Goal: Communication & Community: Participate in discussion

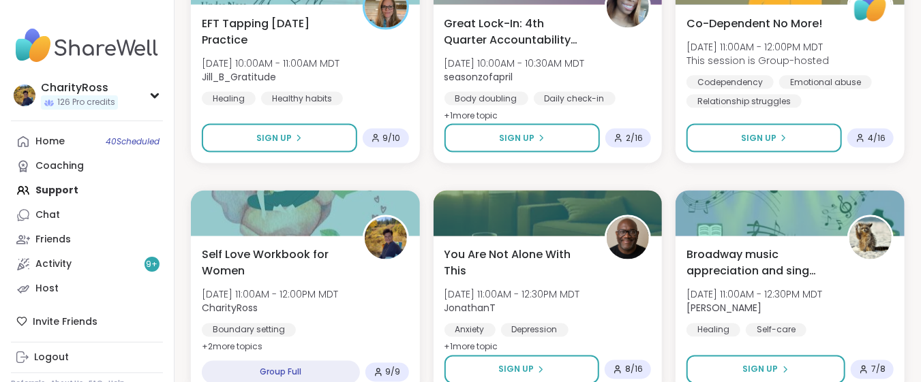
scroll to position [999, 0]
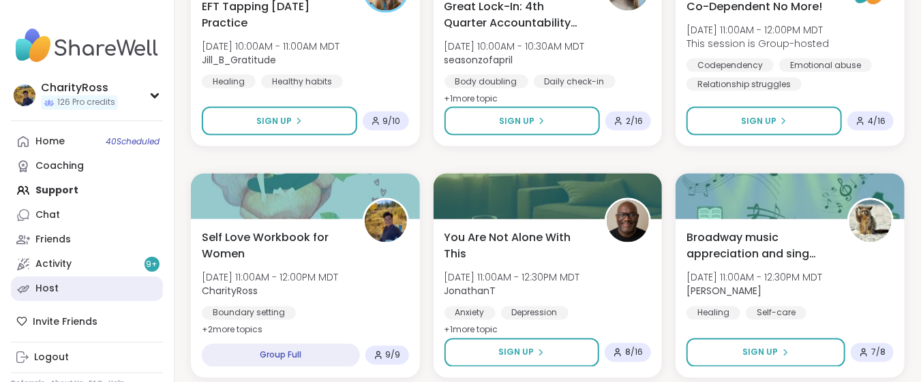
click at [70, 288] on link "Host" at bounding box center [87, 289] width 152 height 25
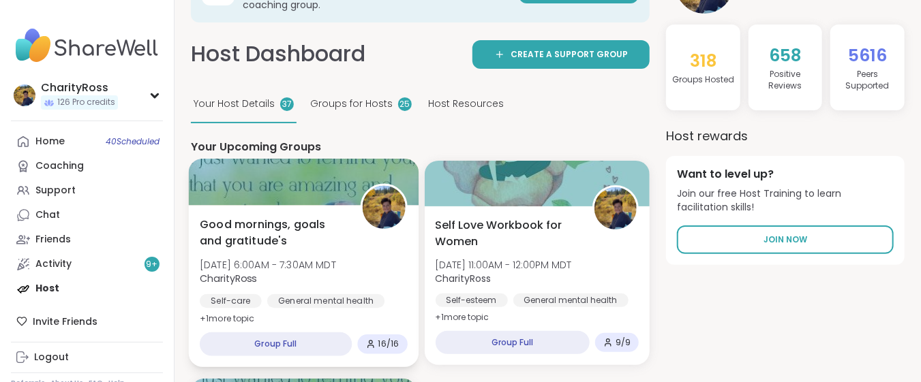
scroll to position [91, 0]
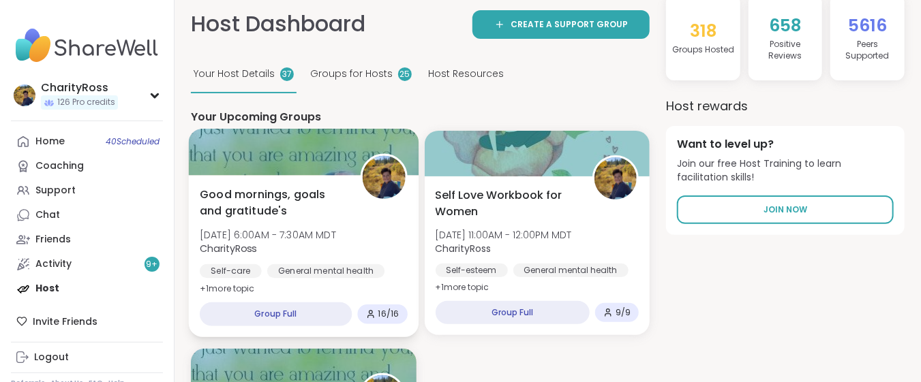
click at [287, 282] on div "Good mornings, goals and gratitude's Thu, Oct 09 | 6:00AM - 7:30AM MDT CharityR…" at bounding box center [304, 256] width 230 height 162
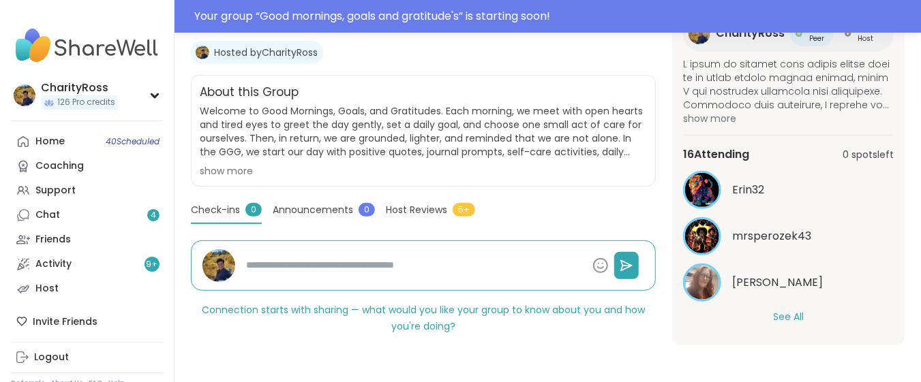
click at [775, 313] on button "See All" at bounding box center [788, 317] width 31 height 14
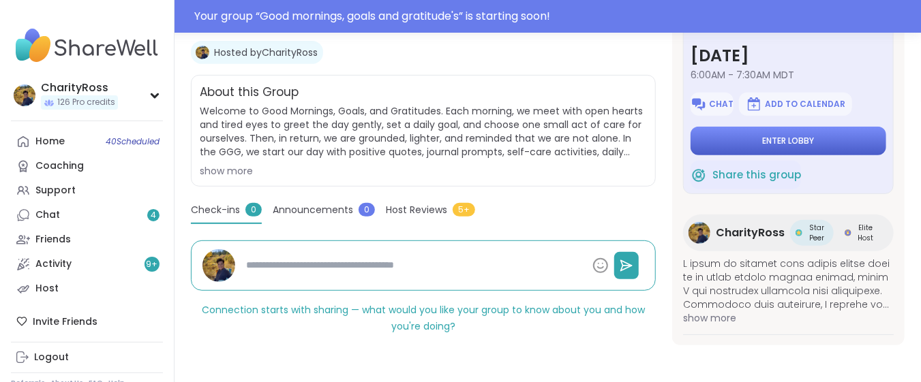
click at [713, 138] on button "Enter lobby" at bounding box center [788, 141] width 196 height 29
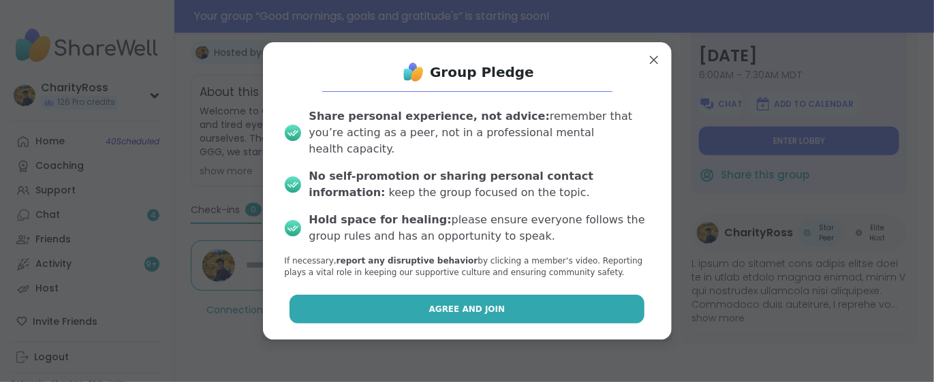
click at [566, 313] on button "Agree and Join" at bounding box center [467, 309] width 355 height 29
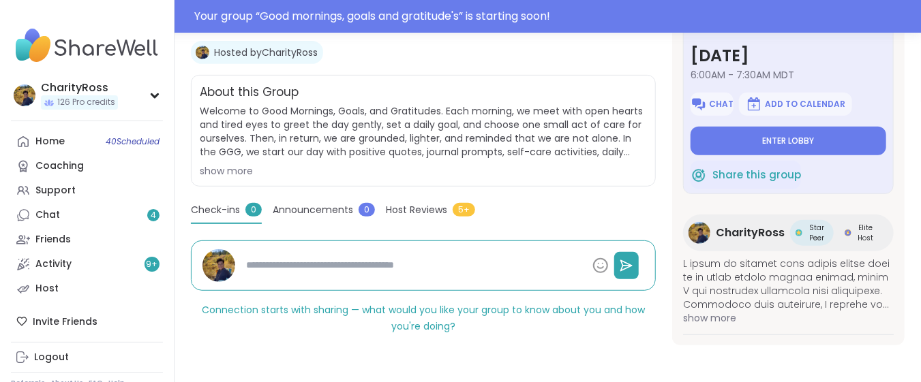
type textarea "*"
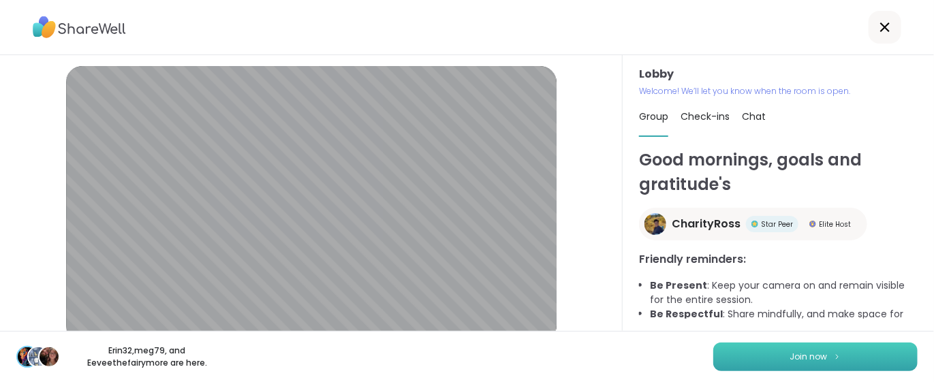
click at [739, 363] on button "Join now" at bounding box center [815, 357] width 204 height 29
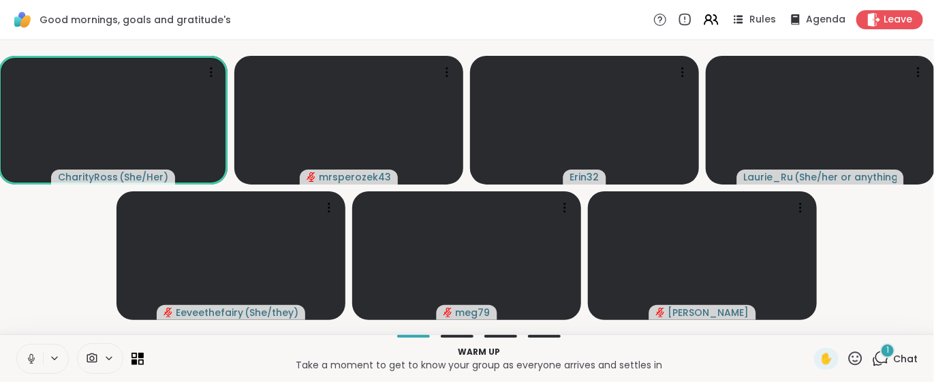
click at [880, 350] on div "1" at bounding box center [887, 350] width 15 height 15
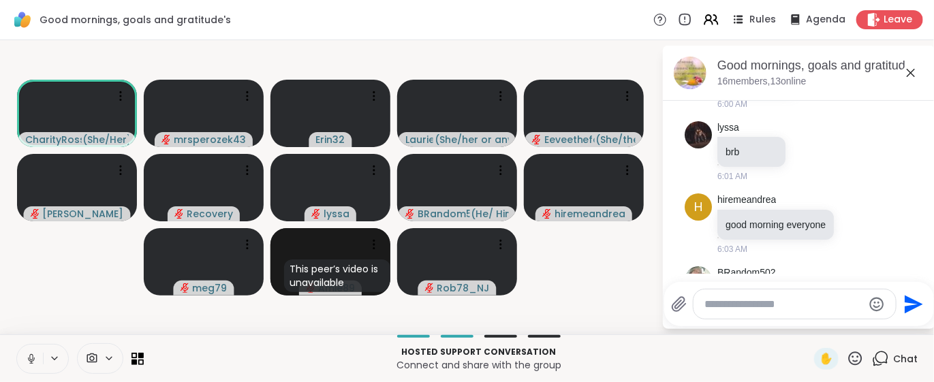
scroll to position [715, 0]
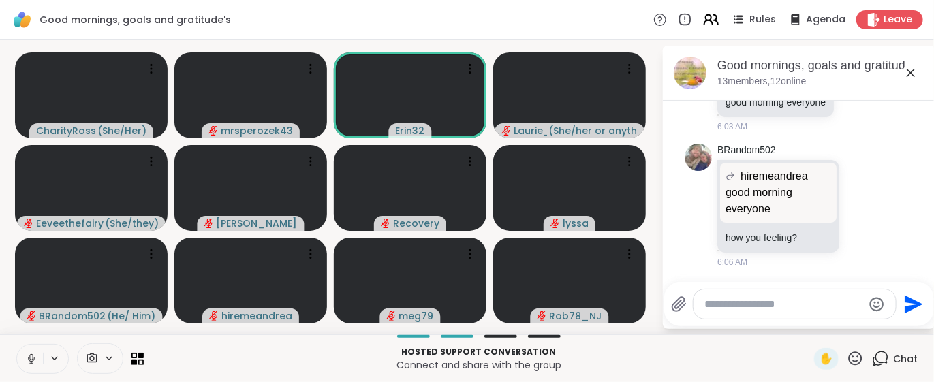
click at [703, 22] on icon at bounding box center [711, 19] width 17 height 17
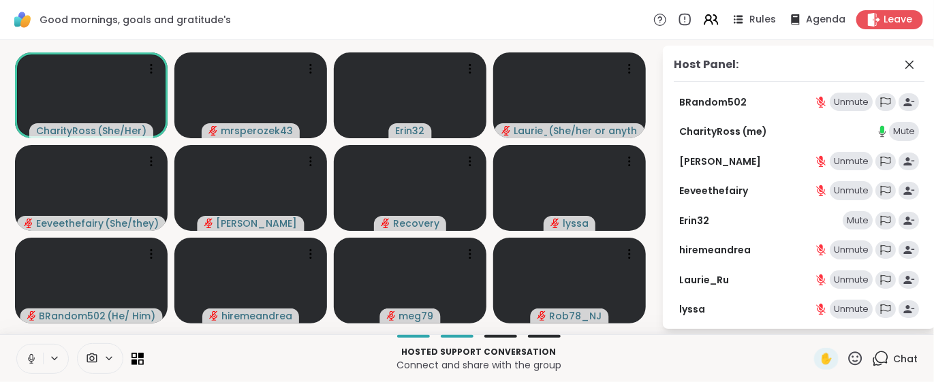
click at [843, 221] on div "Mute" at bounding box center [858, 220] width 30 height 19
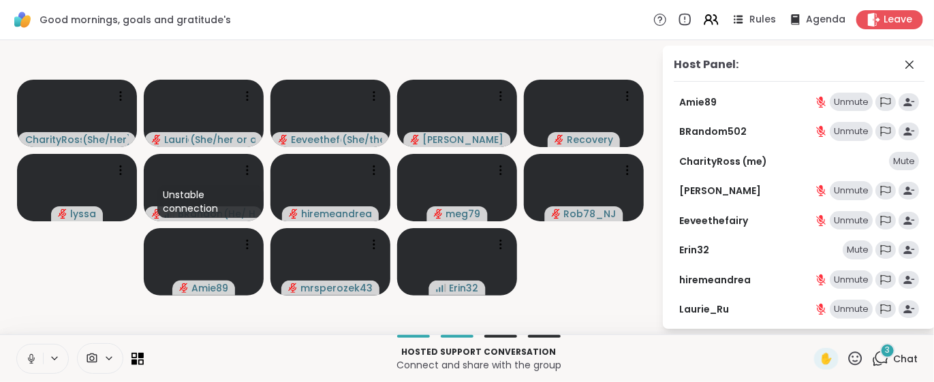
click at [852, 253] on div "Mute" at bounding box center [858, 250] width 30 height 19
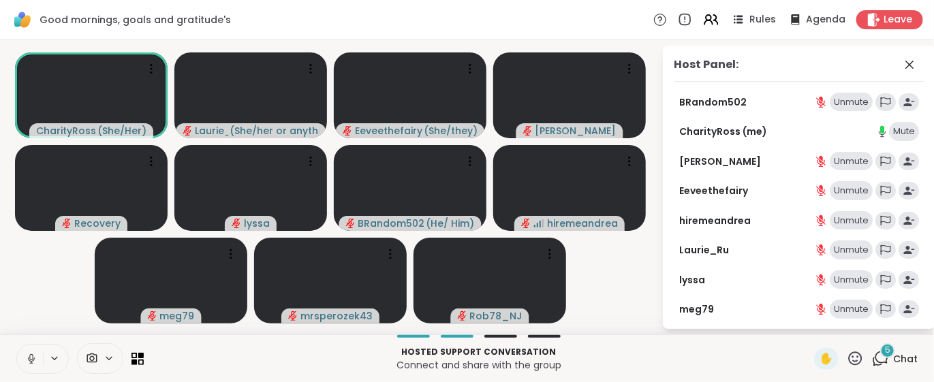
click at [29, 364] on icon at bounding box center [31, 359] width 12 height 12
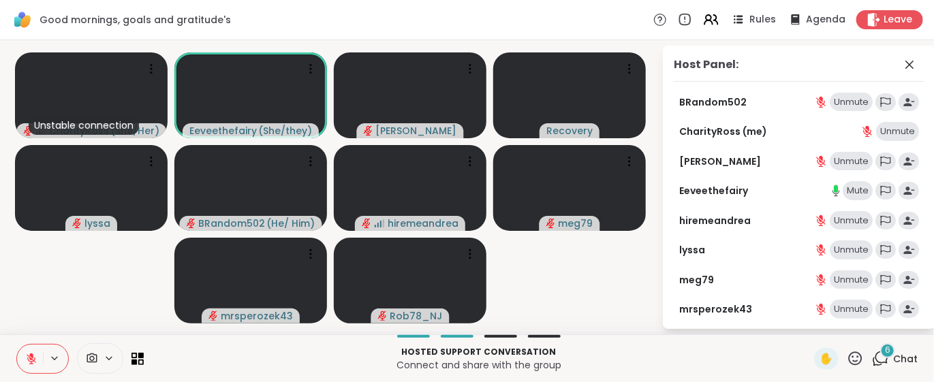
click at [872, 358] on icon at bounding box center [880, 358] width 17 height 17
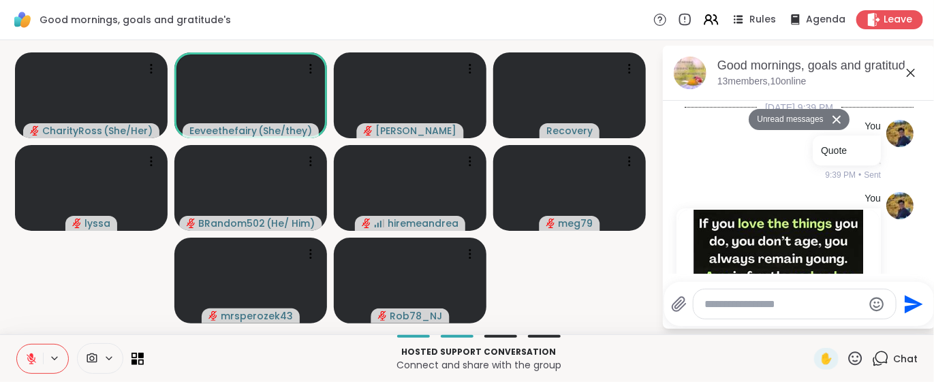
scroll to position [1392, 0]
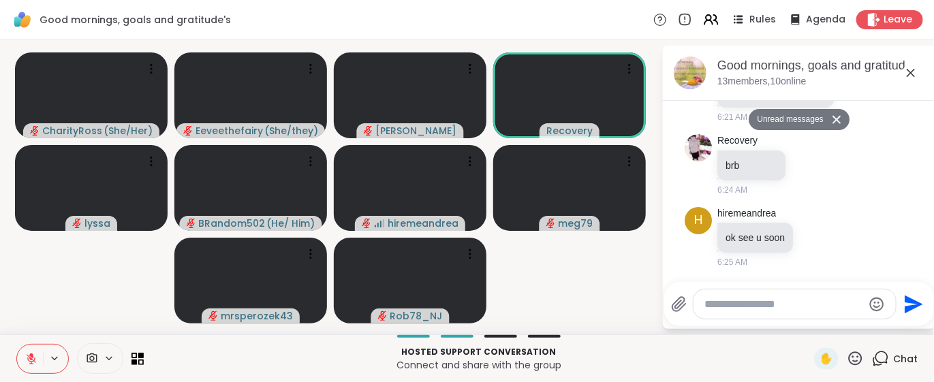
click at [706, 307] on textarea "Type your message" at bounding box center [784, 305] width 159 height 14
type textarea "**********"
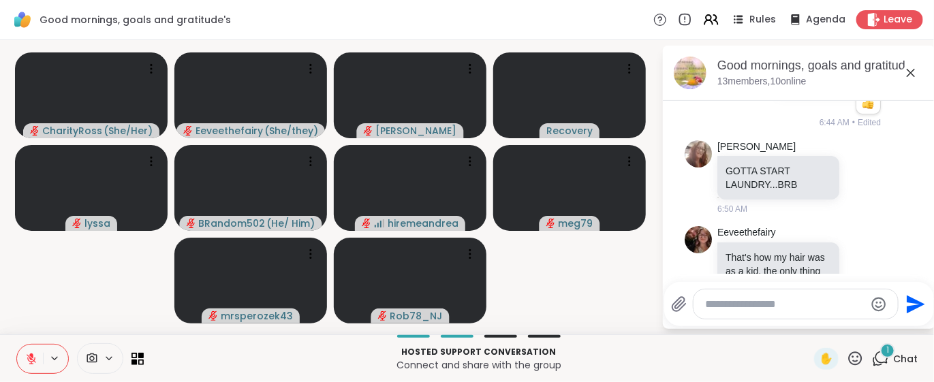
scroll to position [1706, 0]
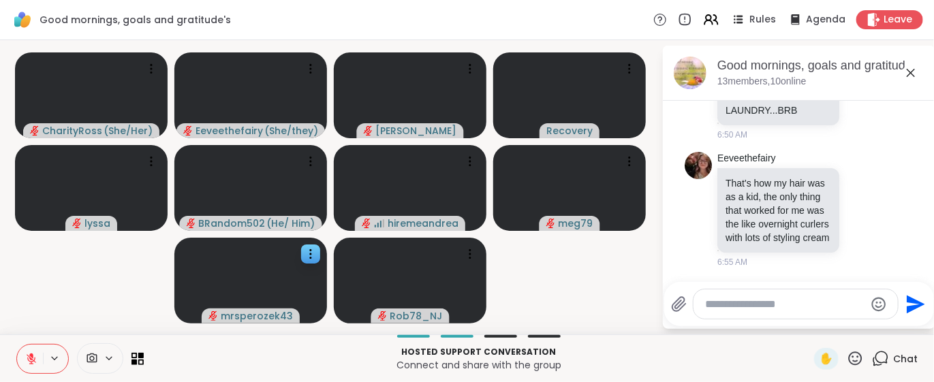
drag, startPoint x: 653, startPoint y: 354, endPoint x: 190, endPoint y: 321, distance: 463.9
click at [653, 354] on p "Hosted support conversation" at bounding box center [479, 352] width 654 height 12
click at [27, 354] on icon at bounding box center [31, 359] width 12 height 12
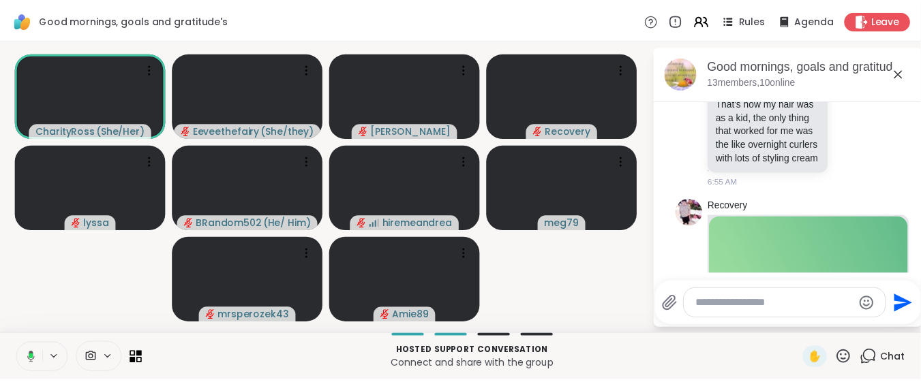
scroll to position [1819, 0]
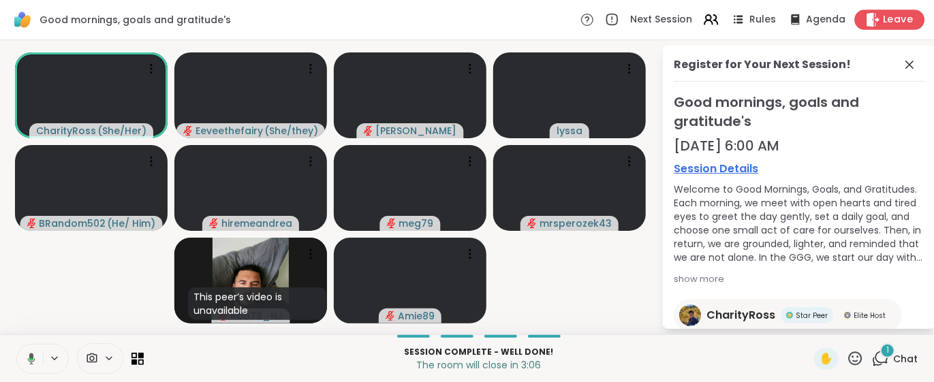
click at [884, 18] on span "Leave" at bounding box center [899, 20] width 30 height 14
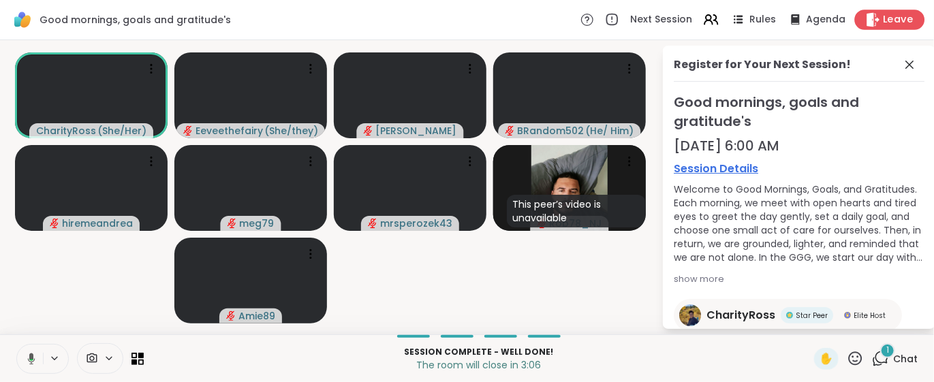
click at [884, 21] on span "Leave" at bounding box center [899, 20] width 30 height 14
click at [878, 25] on body "Good mornings, goals and gratitude's Next Session Rules Agenda Leave CharityRos…" at bounding box center [467, 191] width 934 height 382
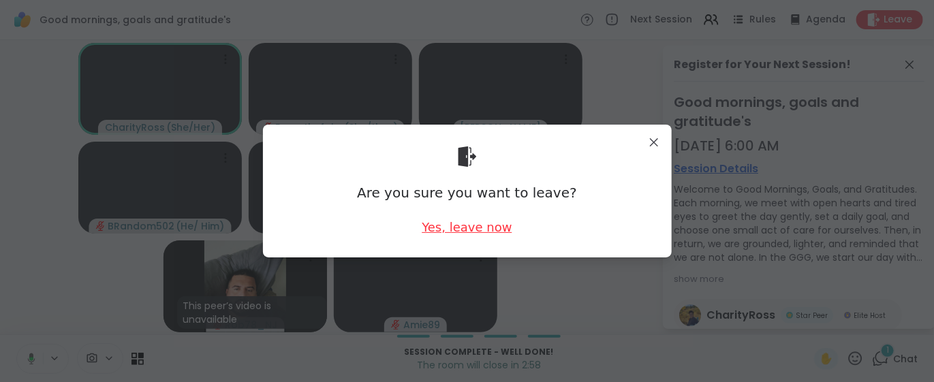
click at [433, 228] on div "Yes, leave now" at bounding box center [467, 227] width 90 height 17
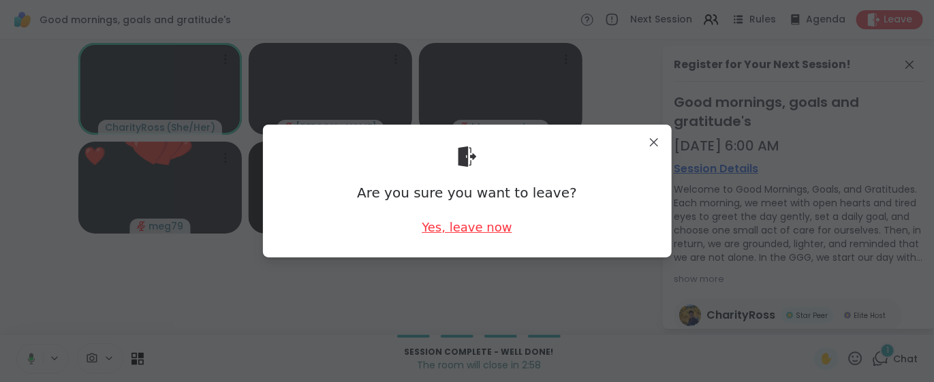
click at [433, 228] on div "Yes, leave now" at bounding box center [467, 227] width 90 height 17
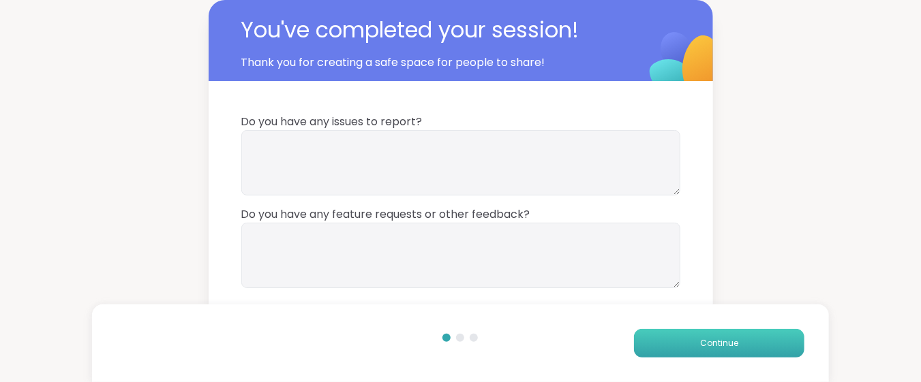
click at [650, 344] on button "Continue" at bounding box center [719, 343] width 170 height 29
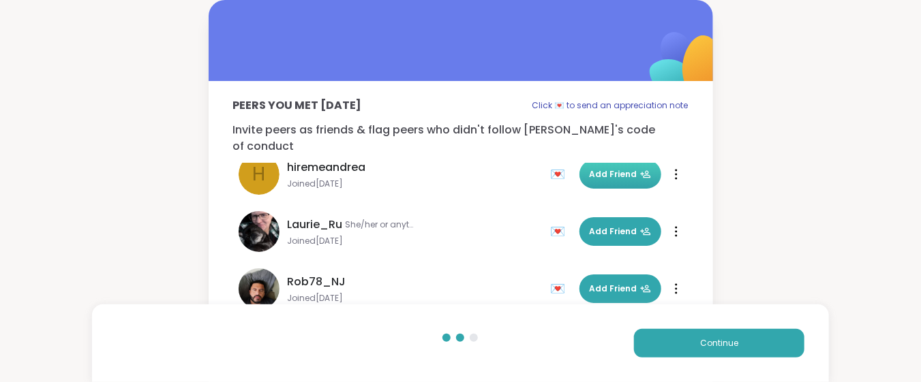
scroll to position [363, 0]
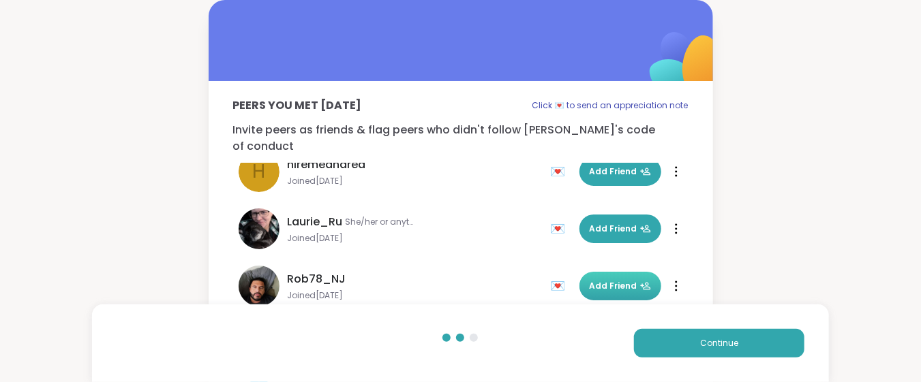
click at [599, 279] on button "Add Friend" at bounding box center [620, 286] width 82 height 29
click at [604, 166] on span "Add Friend" at bounding box center [619, 172] width 61 height 12
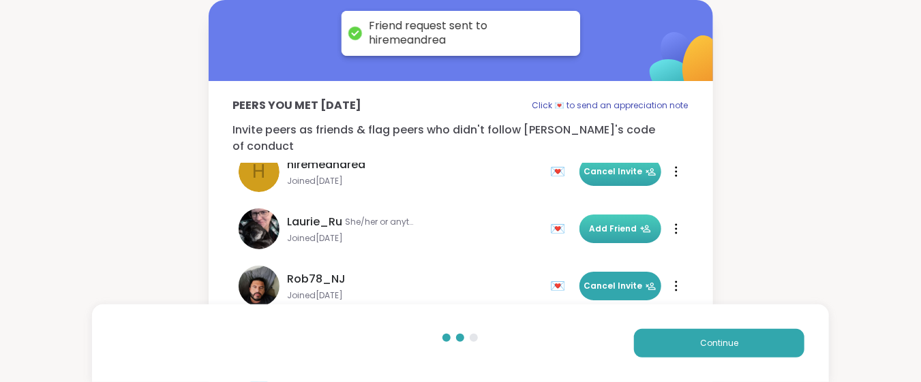
click at [595, 223] on span "Add Friend" at bounding box center [619, 229] width 61 height 12
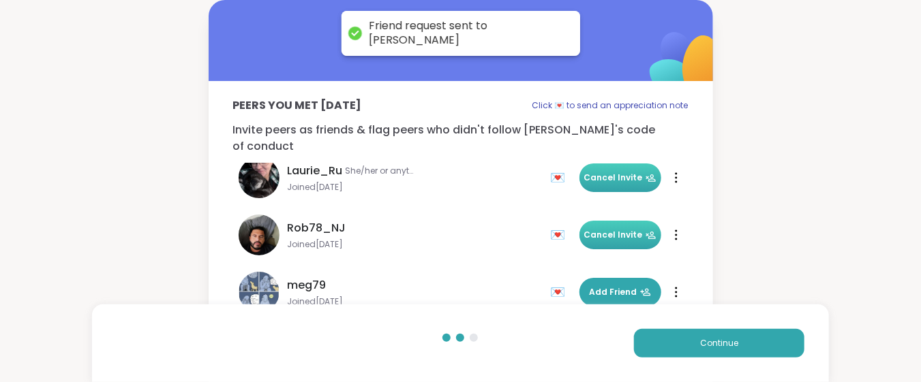
scroll to position [441, 0]
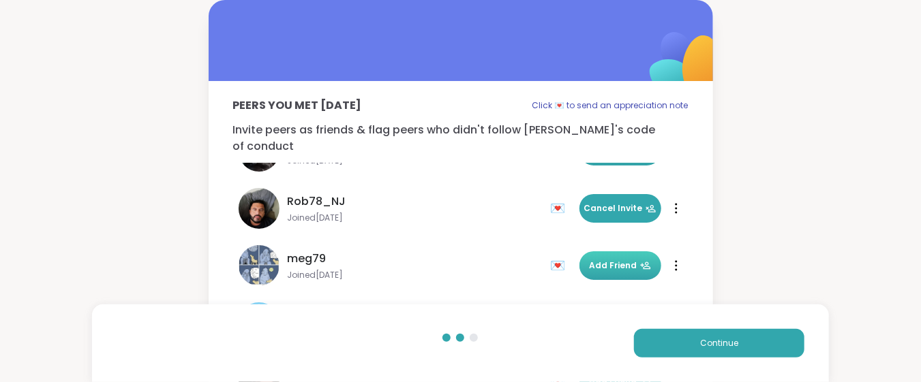
click at [622, 260] on span "Add Friend" at bounding box center [619, 266] width 61 height 12
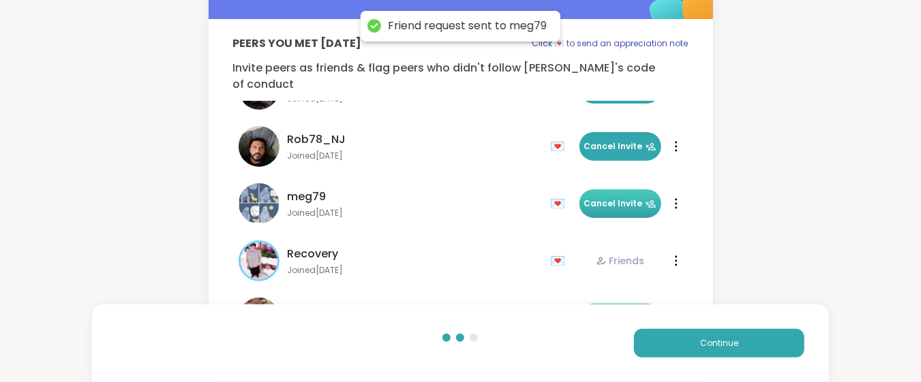
scroll to position [91, 0]
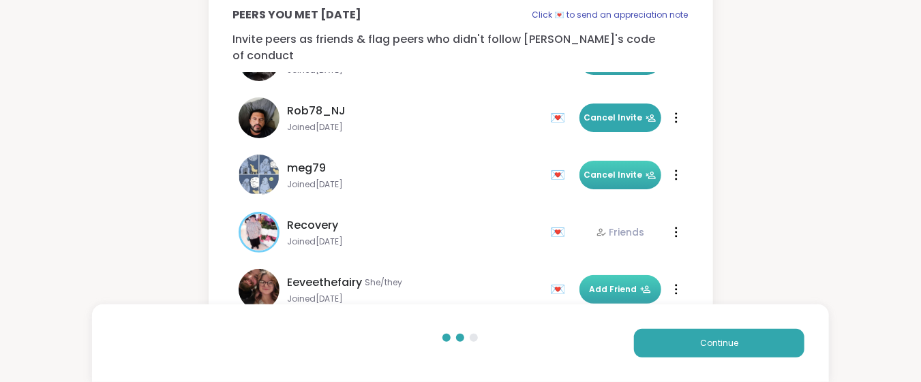
click at [611, 284] on button "Add Friend" at bounding box center [620, 289] width 82 height 29
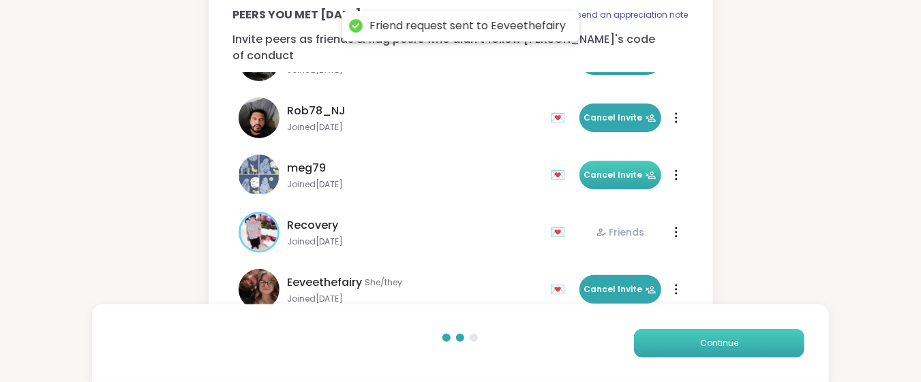
click at [653, 343] on button "Continue" at bounding box center [719, 343] width 170 height 29
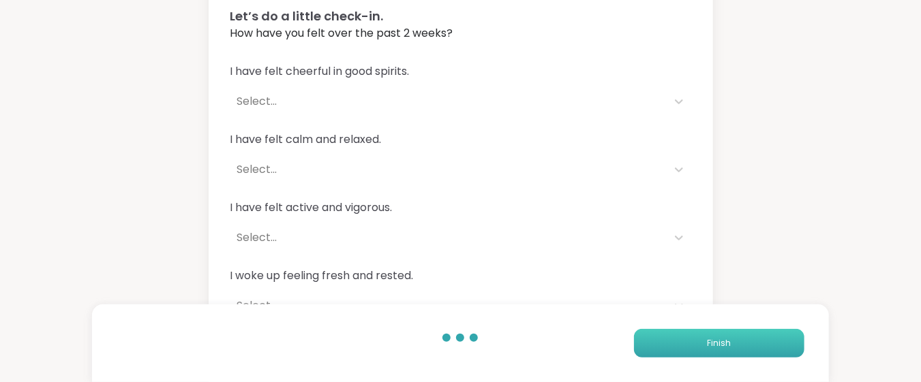
click at [653, 341] on button "Finish" at bounding box center [719, 343] width 170 height 29
